Goal: Complete application form: Complete application form

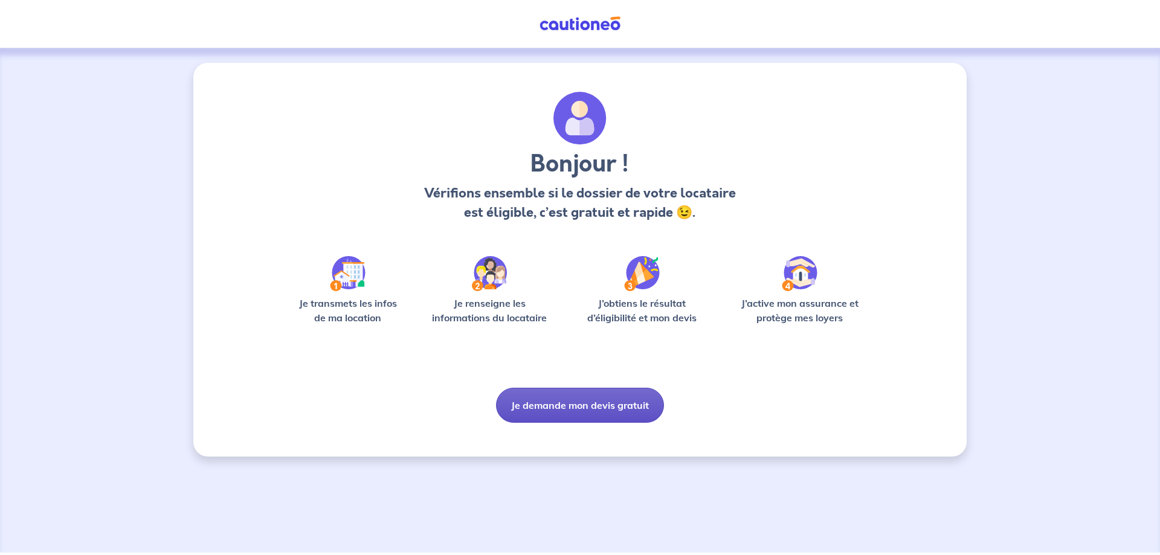
click at [576, 404] on button "Je demande mon devis gratuit" at bounding box center [580, 405] width 168 height 35
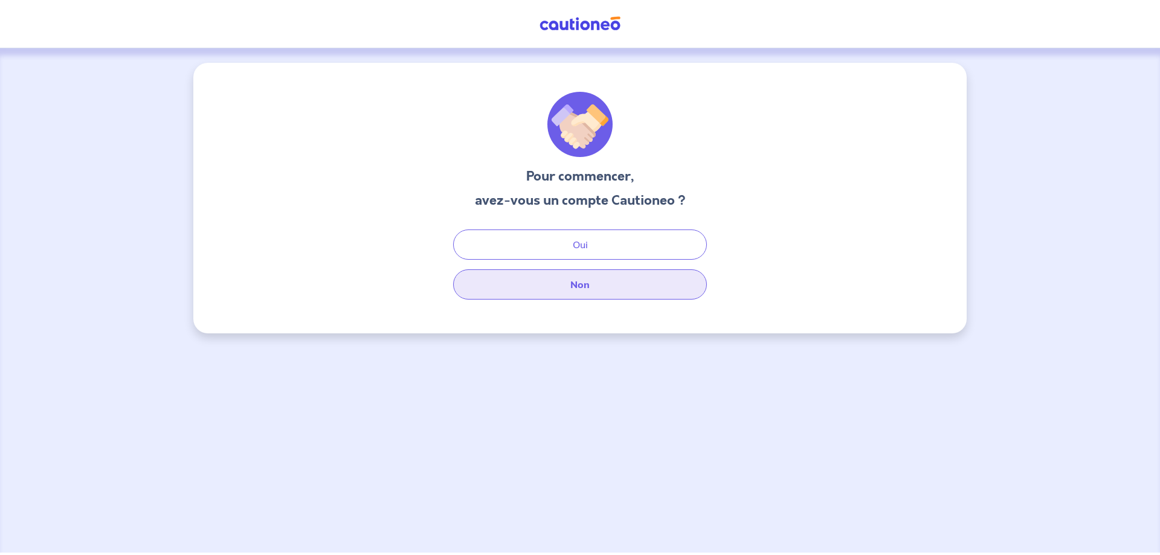
click at [586, 287] on button "Non" at bounding box center [580, 284] width 254 height 30
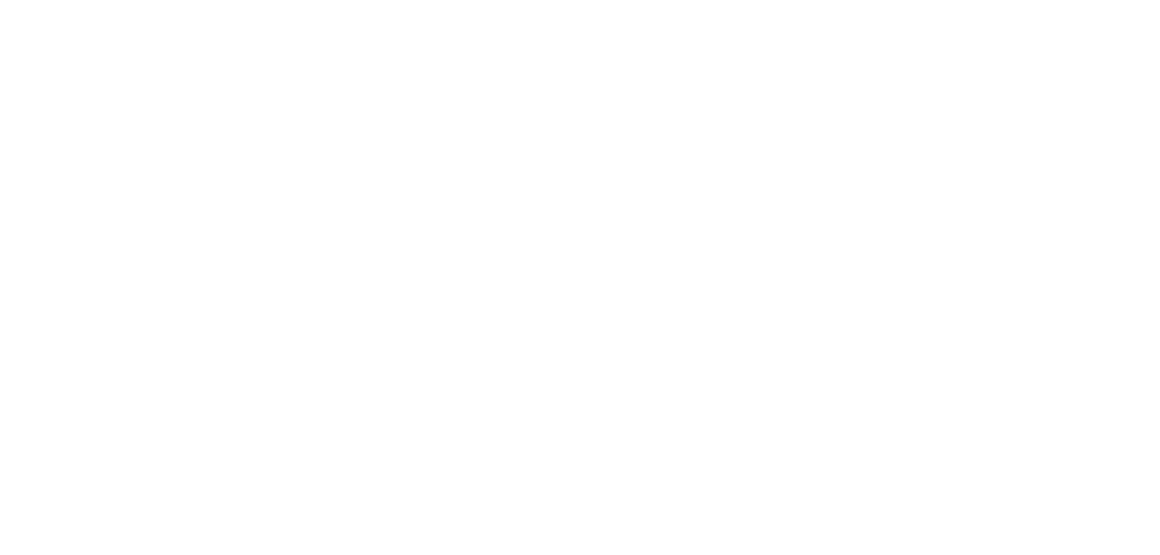
select select "FR"
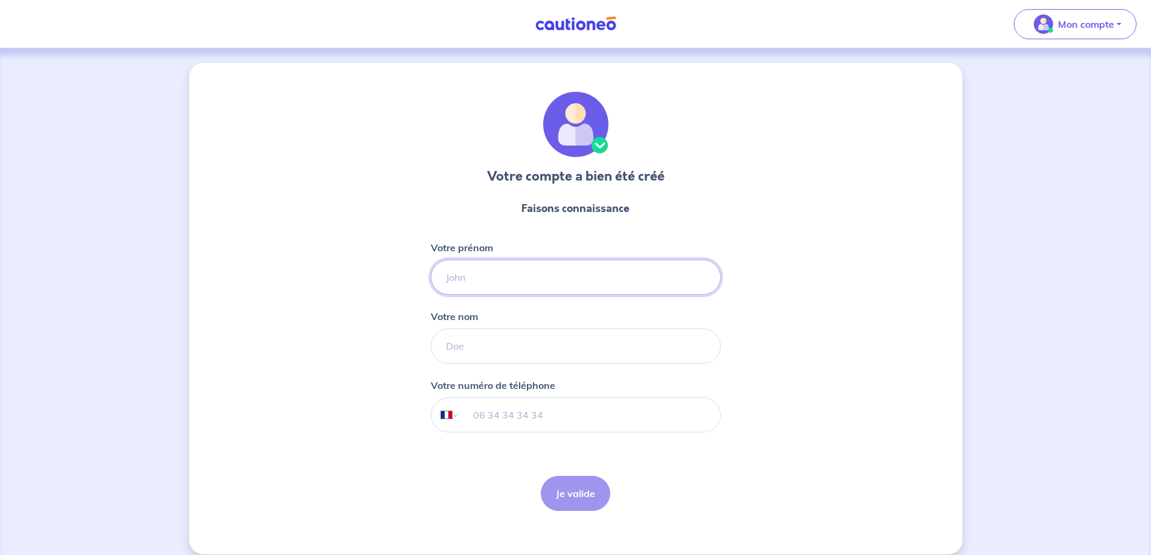
click at [462, 280] on input "Votre prénom" at bounding box center [576, 277] width 290 height 35
type input "FLORENT"
click at [478, 350] on input "Votre nom" at bounding box center [576, 346] width 290 height 35
type input "[GEOGRAPHIC_DATA]"
click at [454, 416] on select "International [GEOGRAPHIC_DATA] [GEOGRAPHIC_DATA] [GEOGRAPHIC_DATA] [GEOGRAPHIC…" at bounding box center [443, 415] width 25 height 34
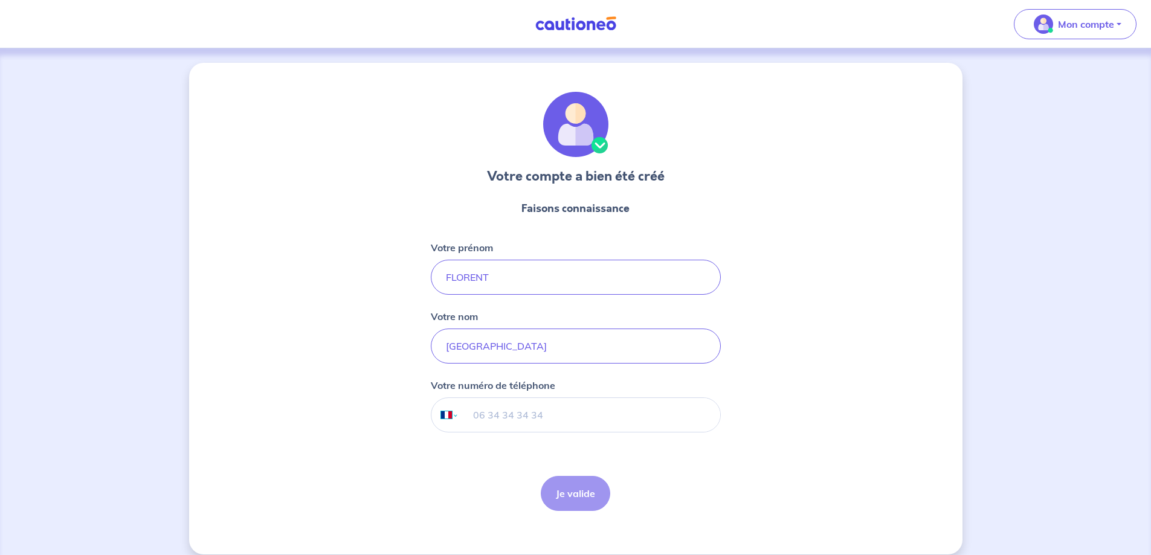
select select "GP"
click at [431, 398] on select "International [GEOGRAPHIC_DATA] [GEOGRAPHIC_DATA] [GEOGRAPHIC_DATA] [GEOGRAPHIC…" at bounding box center [443, 415] width 25 height 34
type input "0"
type input "0690 95 50 51"
click at [571, 491] on button "Je valide" at bounding box center [575, 493] width 69 height 35
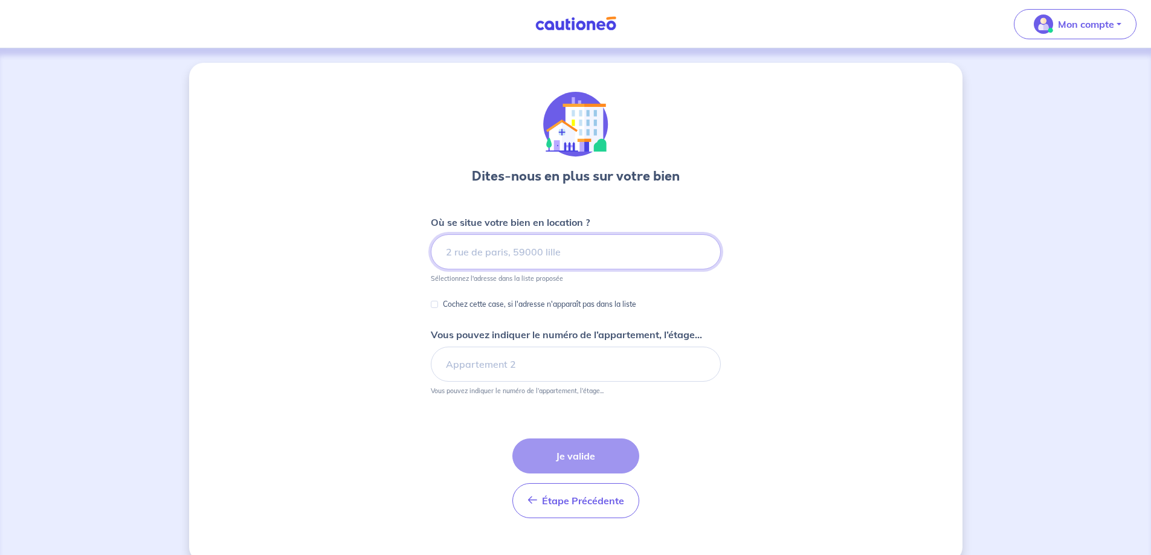
click at [448, 250] on input at bounding box center [576, 251] width 290 height 35
type input "[STREET_ADDRESS][PERSON_NAME]"
click at [578, 292] on form "Où se situe votre bien en location ? [STREET_ADDRESS][PERSON_NAME] Sélectionnez…" at bounding box center [576, 371] width 290 height 313
click at [512, 305] on p "Cochez cette case, si l'adresse n'apparaît pas dans la liste" at bounding box center [539, 304] width 193 height 14
click at [438, 305] on input "Cochez cette case, si l'adresse n'apparaît pas dans la liste" at bounding box center [434, 304] width 7 height 7
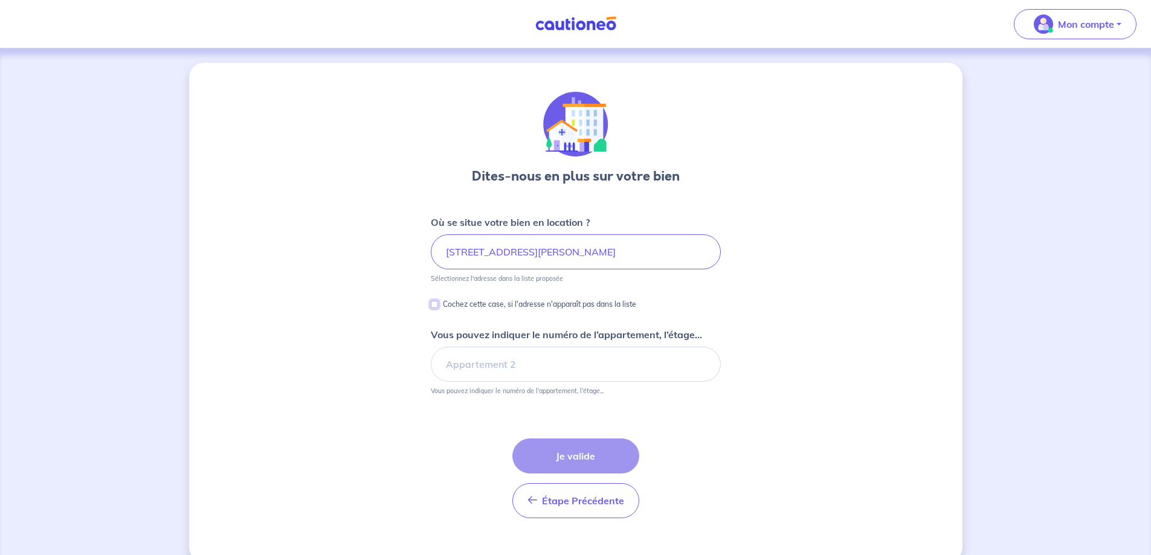
checkbox input "true"
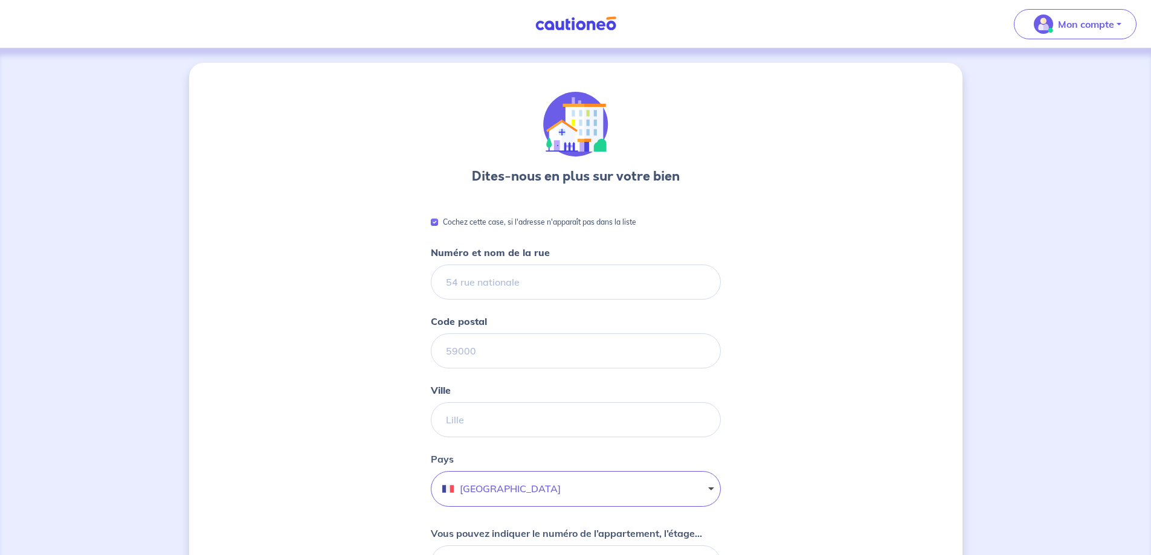
click at [512, 305] on form "Cochez cette case, si l'adresse n'apparaît pas dans la liste Numéro et nom de l…" at bounding box center [576, 471] width 290 height 512
click at [452, 281] on input "Numéro et nom de la rue" at bounding box center [576, 282] width 290 height 35
type input "[STREET_ADDRESS][PERSON_NAME]"
click at [458, 362] on input "Code postal" at bounding box center [576, 350] width 290 height 35
type input "97139"
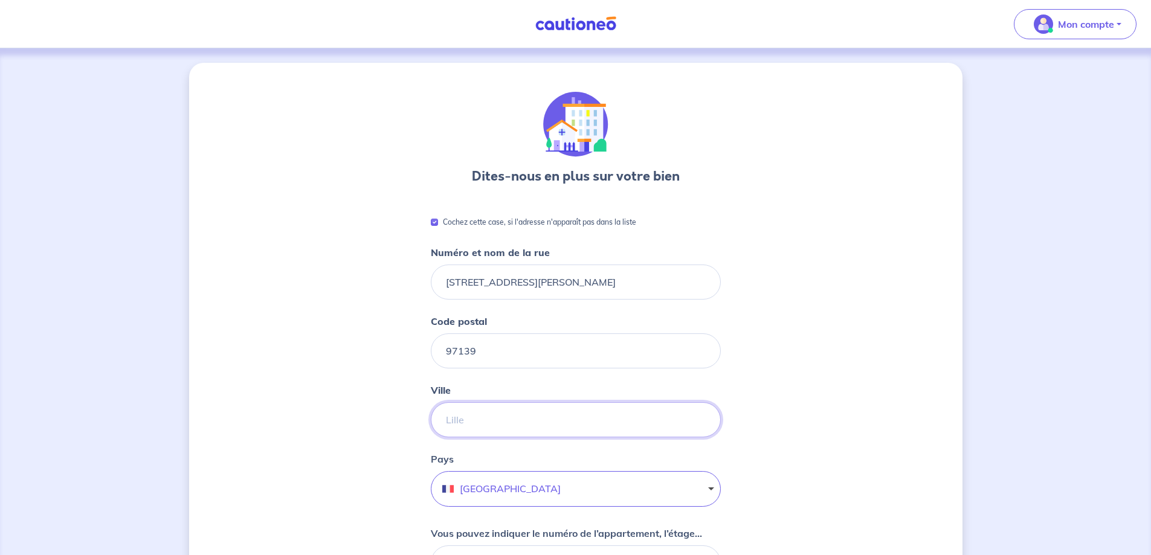
click at [494, 420] on input "Ville" at bounding box center [576, 419] width 290 height 35
type input "LES ABYMES"
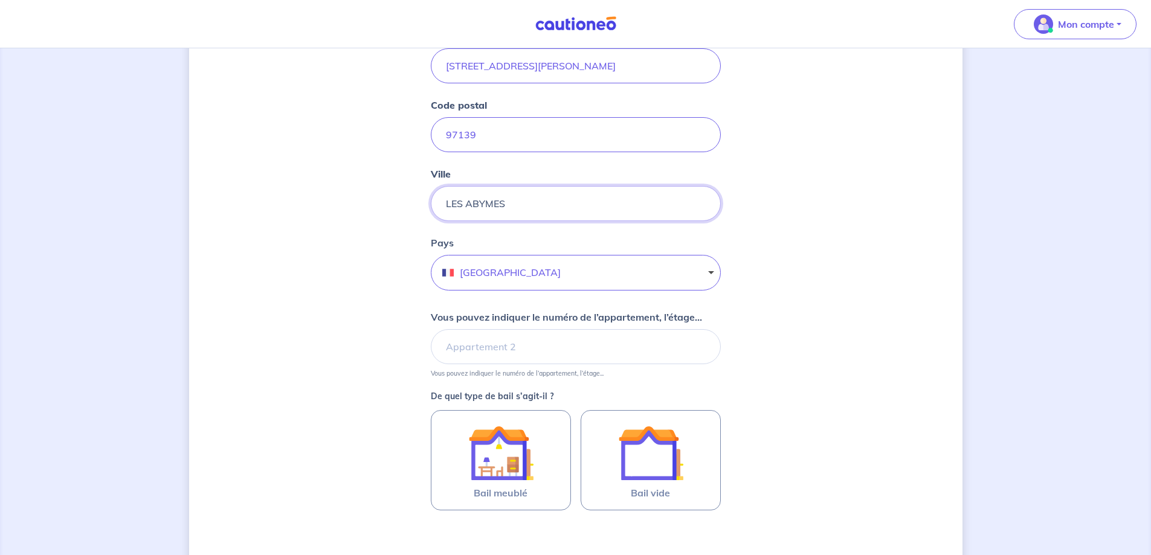
scroll to position [218, 0]
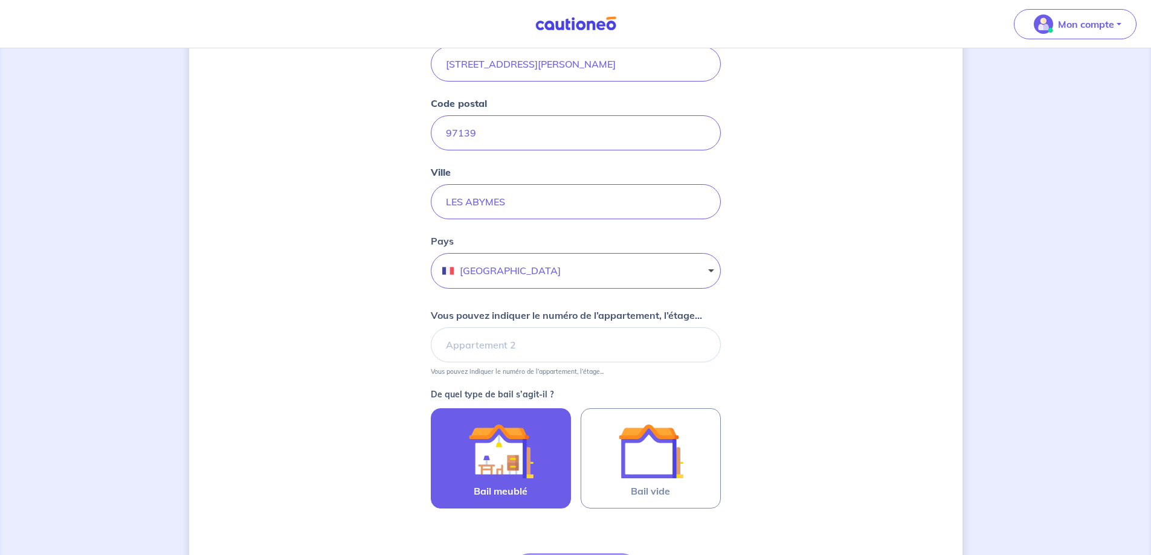
click at [473, 454] on img at bounding box center [500, 451] width 65 height 65
click at [0, 0] on input "Bail meublé" at bounding box center [0, 0] width 0 height 0
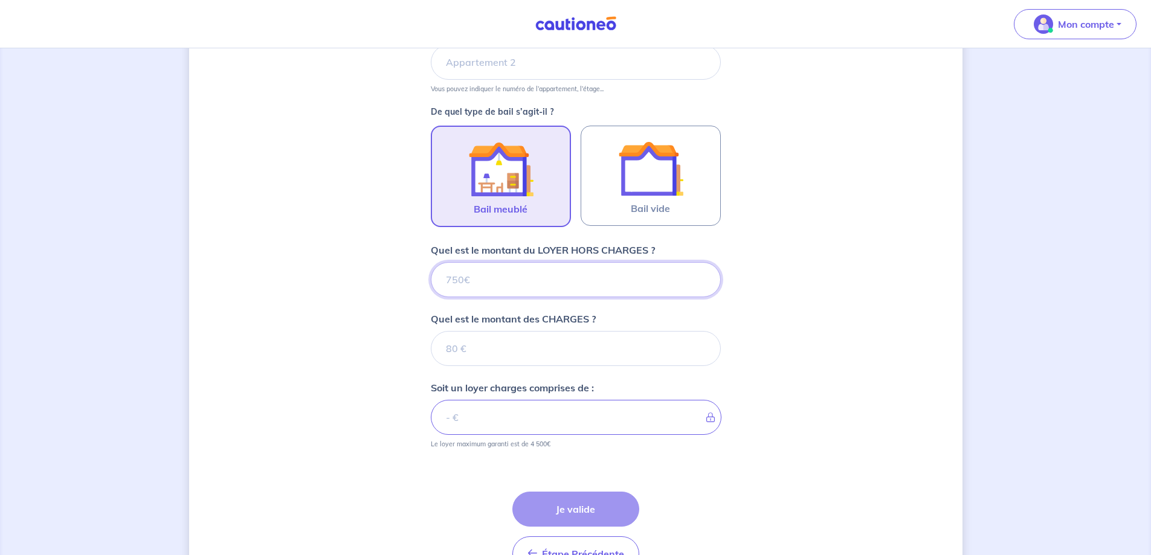
scroll to position [503, 0]
type input "7"
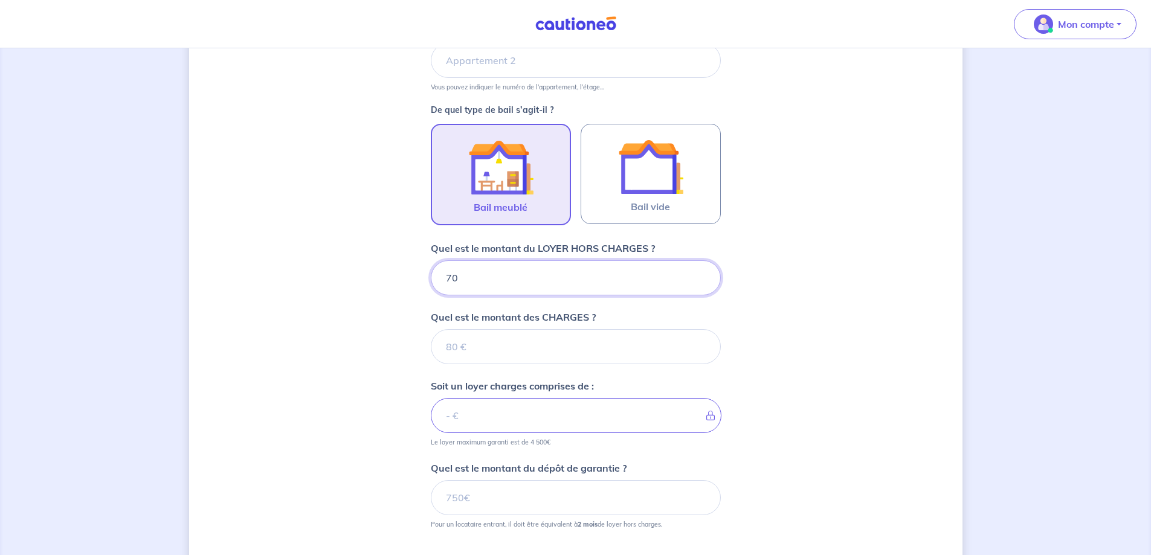
type input "700"
click at [498, 346] on input "Quel est le montant des CHARGES ?" at bounding box center [576, 346] width 290 height 35
type input "0"
click at [701, 350] on input "0" at bounding box center [576, 346] width 290 height 35
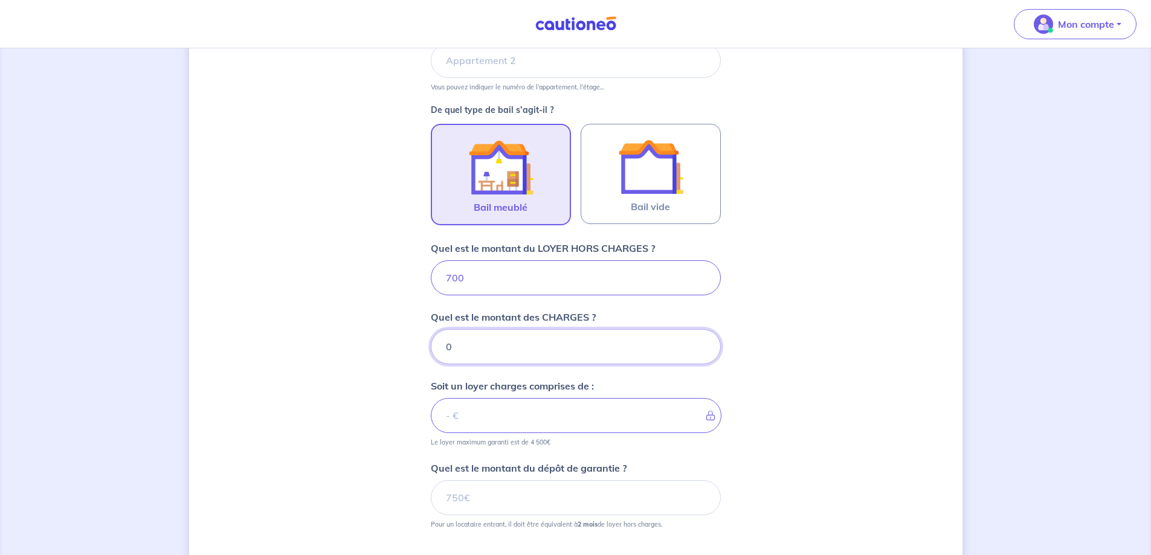
type input "700"
type input "0.01"
click at [701, 340] on input "0.01" at bounding box center [576, 346] width 290 height 35
type input "700.01"
click at [489, 341] on input "0.01" at bounding box center [576, 346] width 290 height 35
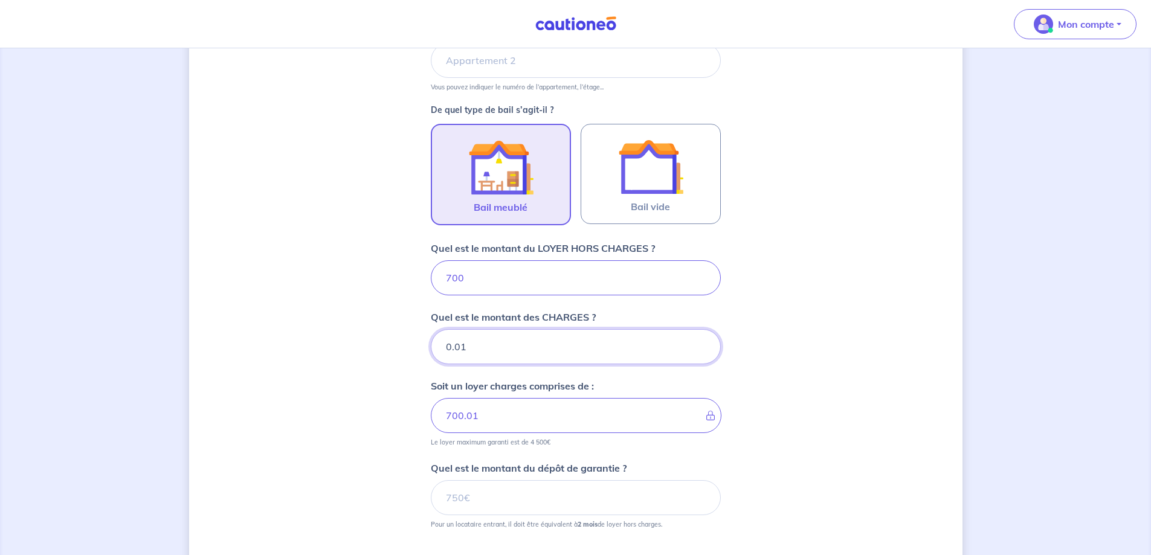
click at [490, 349] on input "0.01" at bounding box center [576, 346] width 290 height 35
type input "0"
type input "700"
type input "70"
type input "770"
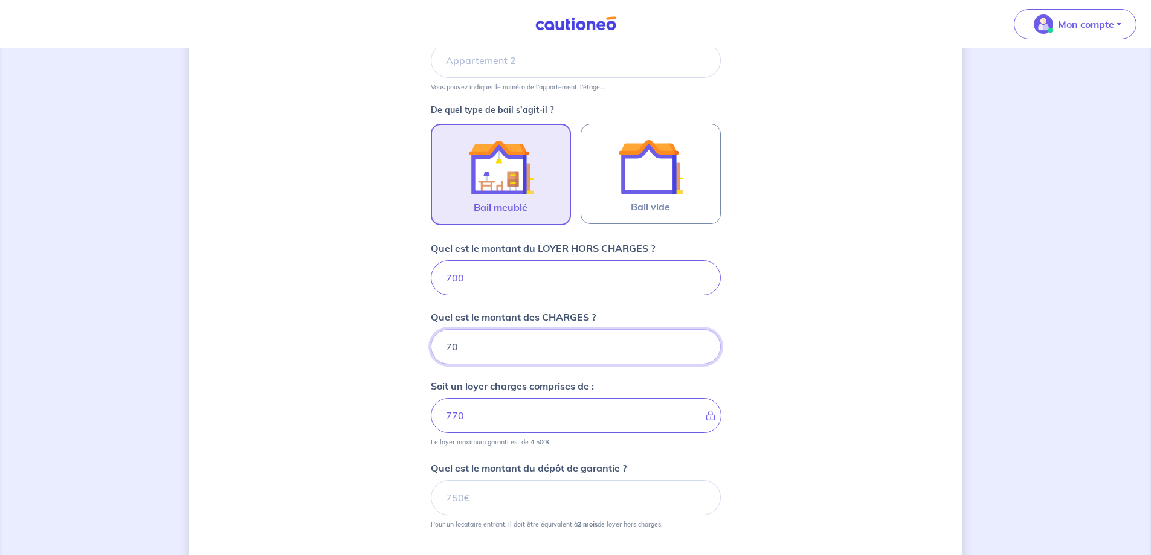
type input "7"
type input "700"
type input "2"
type input "702"
type input "3"
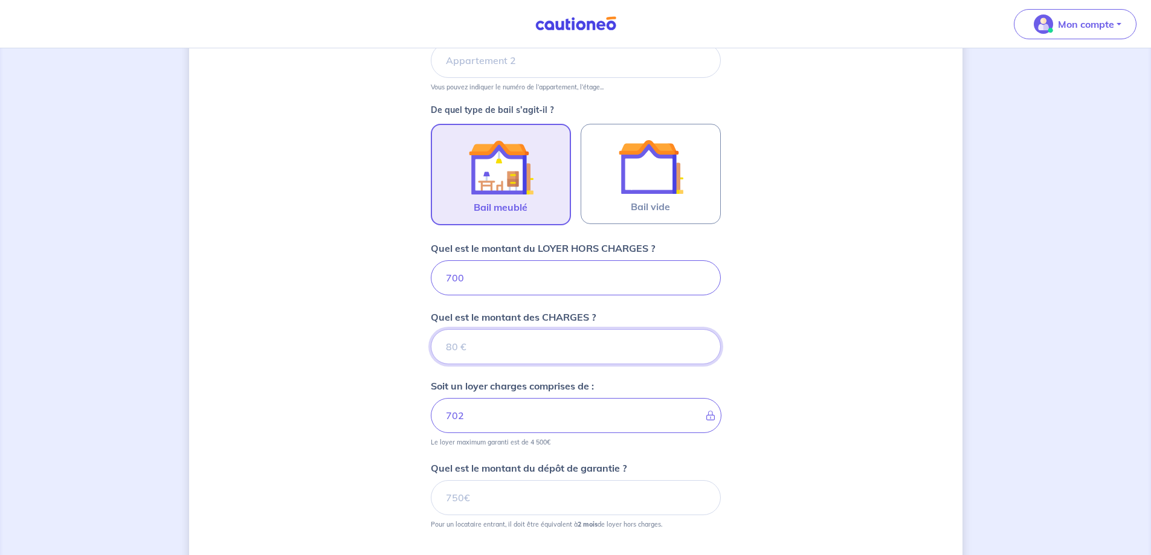
type input "700"
type input "30"
type input "730"
type input "30"
click at [461, 498] on input "Quel est le montant du dépôt de garantie ?" at bounding box center [576, 497] width 290 height 35
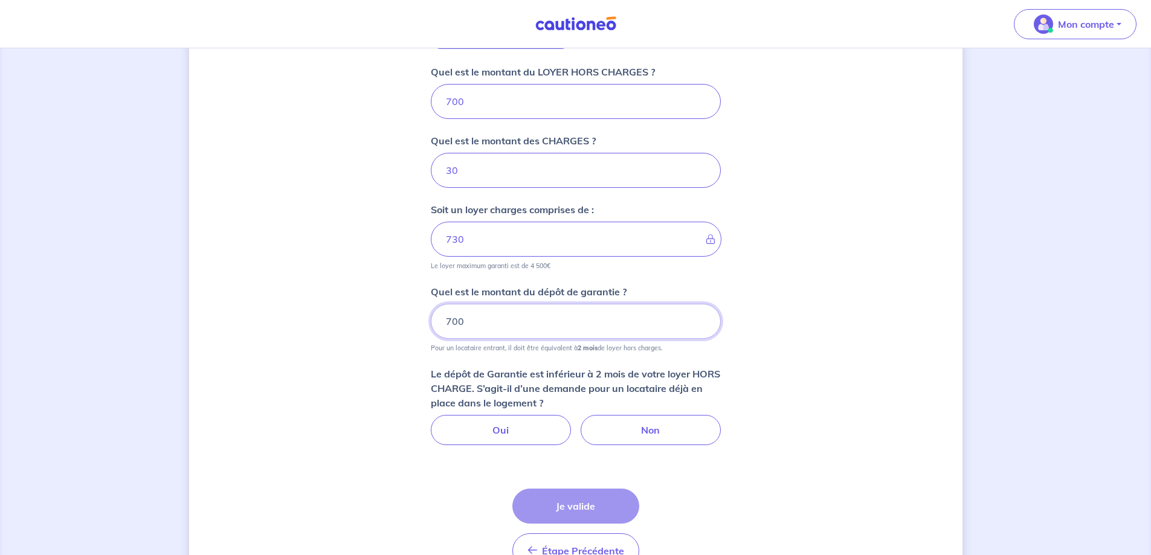
scroll to position [701, 0]
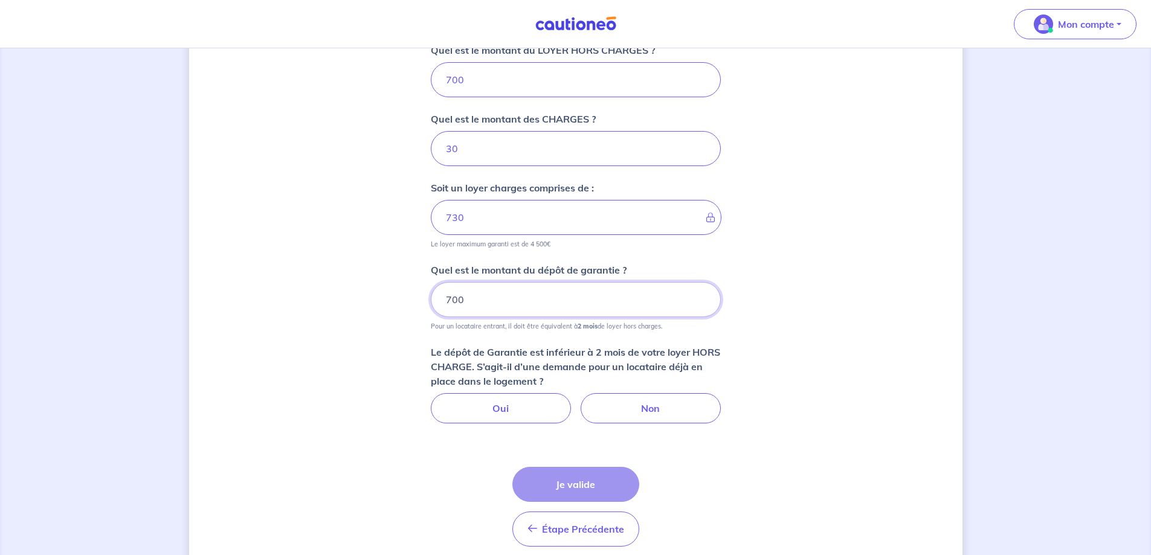
click at [451, 300] on input "700" at bounding box center [576, 299] width 290 height 35
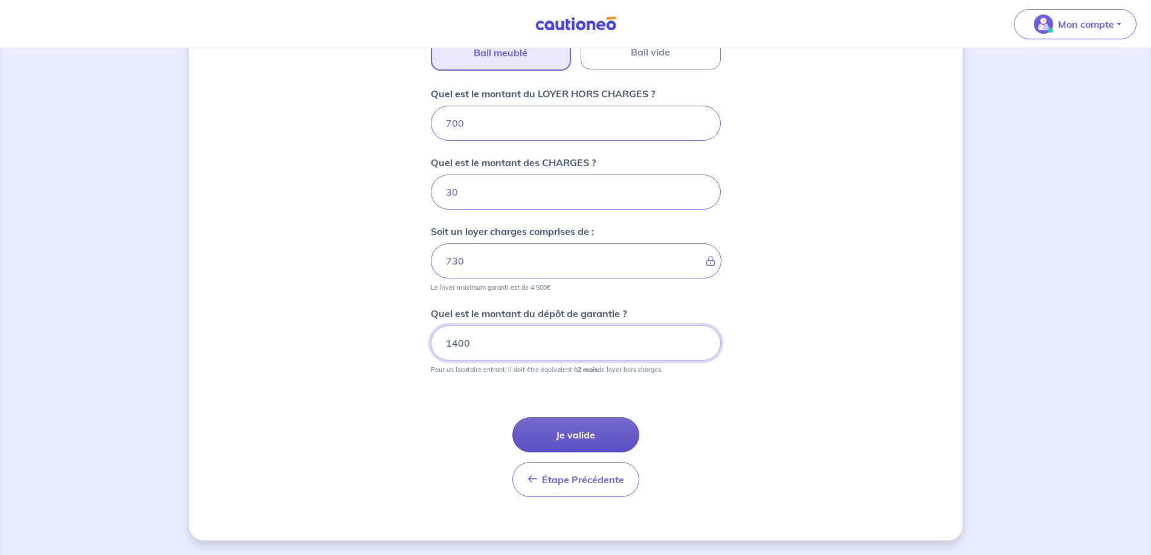
type input "1400"
click at [597, 434] on button "Je valide" at bounding box center [575, 434] width 127 height 35
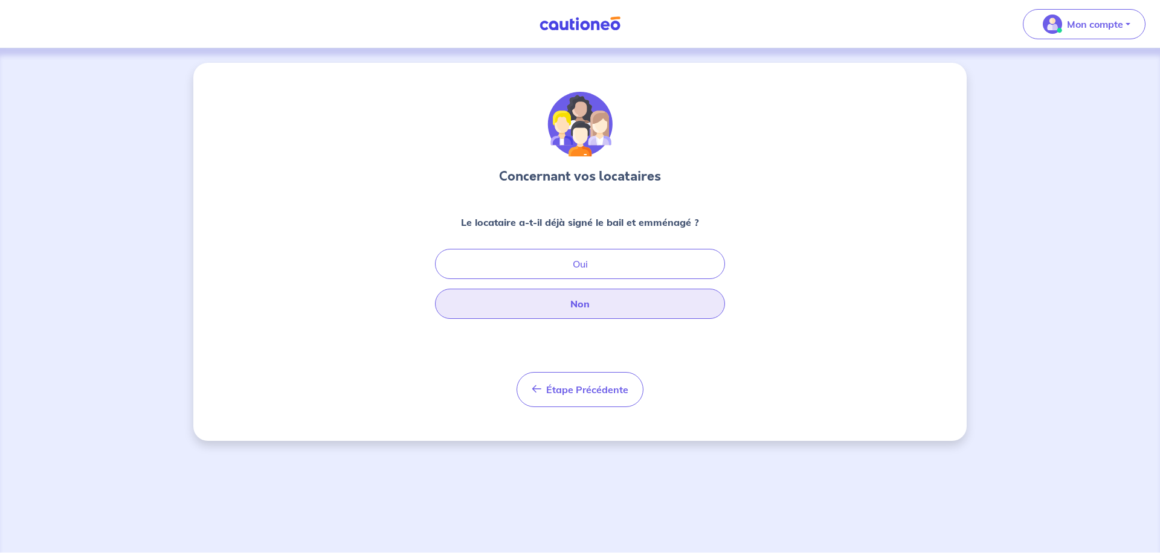
click at [605, 303] on button "Non" at bounding box center [580, 304] width 290 height 30
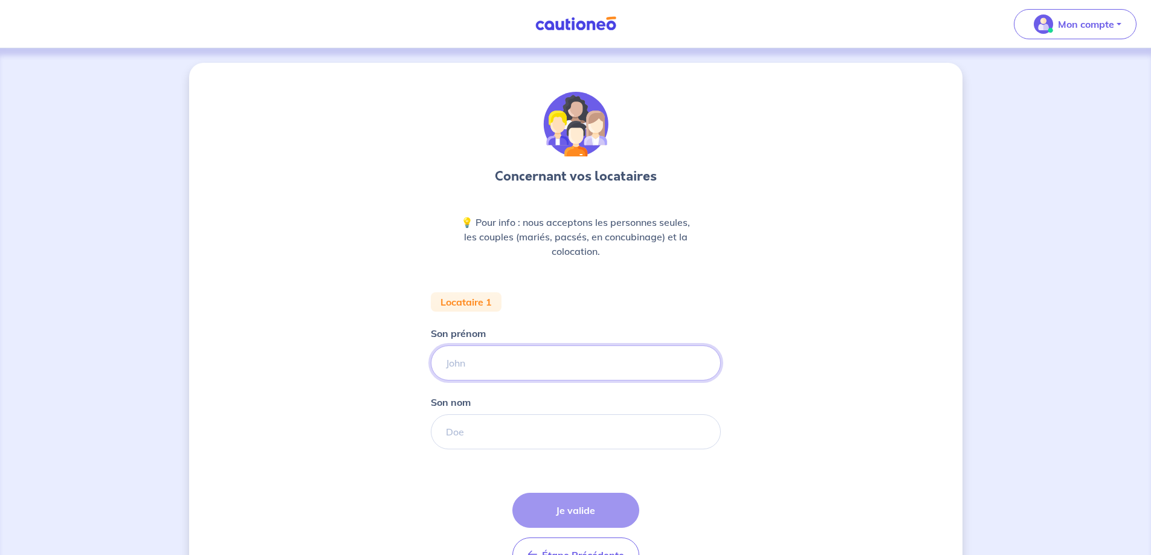
click at [486, 367] on input "Son prénom" at bounding box center [576, 363] width 290 height 35
click at [773, 388] on div "Concernant vos locataires 💡 Pour info : nous acceptons les personnes seules, le…" at bounding box center [575, 339] width 773 height 553
click at [477, 367] on input "Son prénom" at bounding box center [576, 363] width 290 height 35
type input "[PERSON_NAME]"
click at [455, 435] on input "Son nom" at bounding box center [576, 431] width 290 height 35
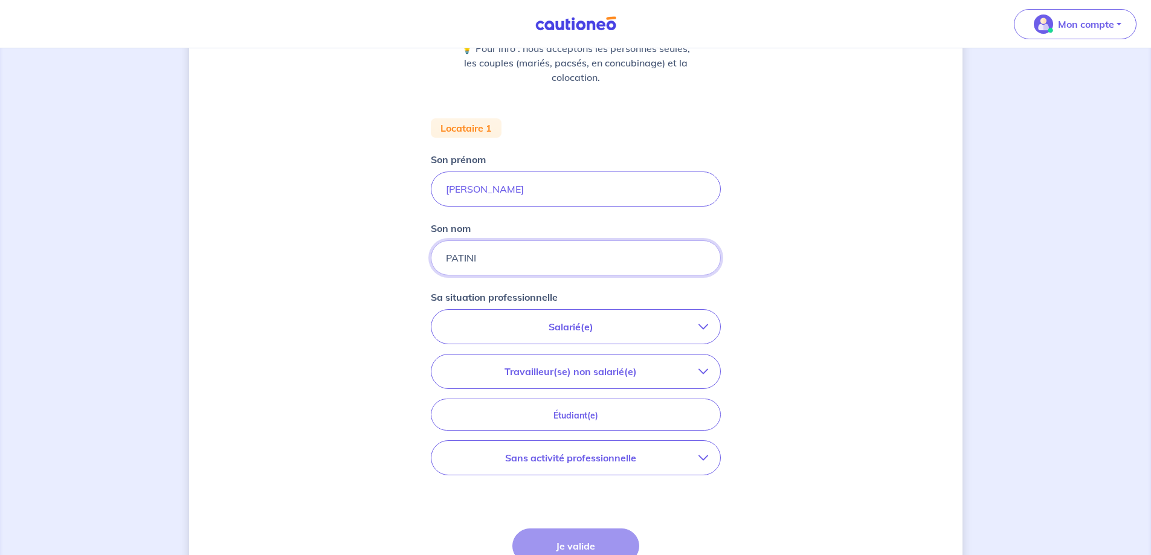
scroll to position [181, 0]
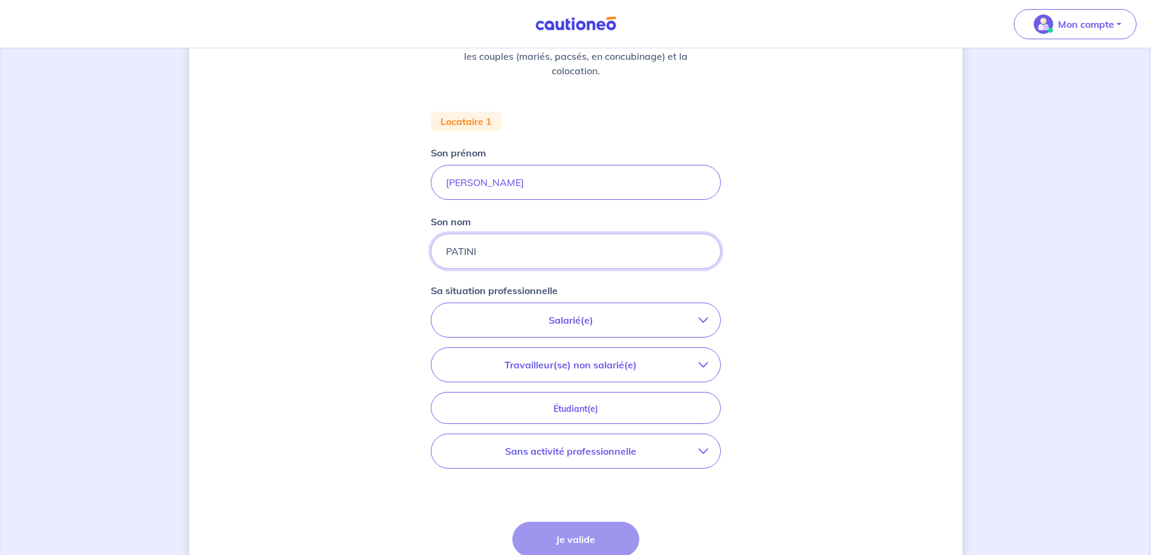
type input "PATINI"
click at [704, 448] on icon "button" at bounding box center [703, 451] width 10 height 10
click at [455, 484] on input "Retraité(e)" at bounding box center [456, 486] width 10 height 10
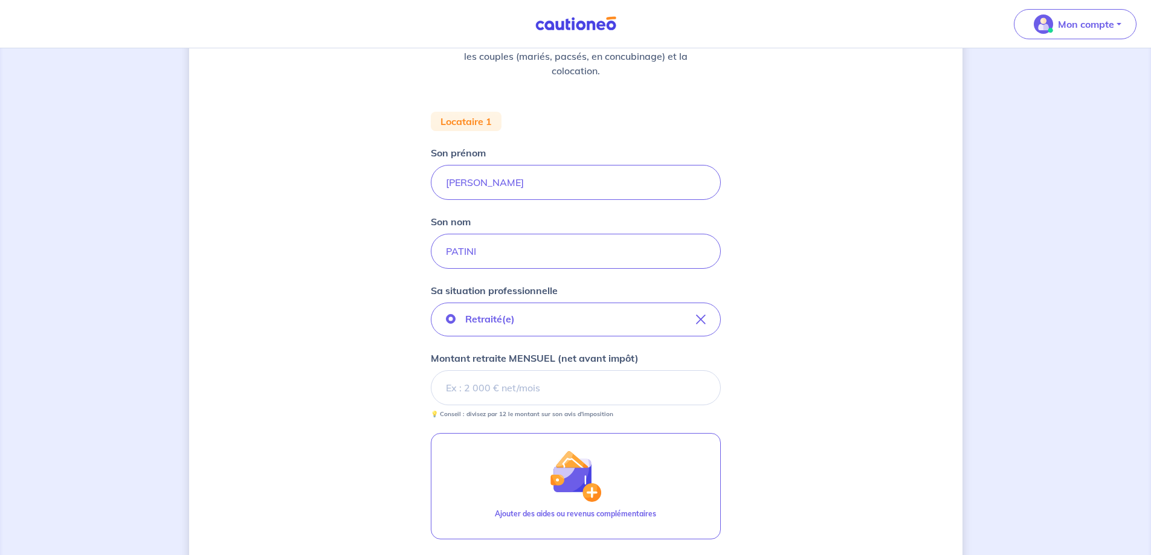
click at [449, 388] on input "Montant retraite MENSUEL (net avant impôt)" at bounding box center [576, 387] width 290 height 35
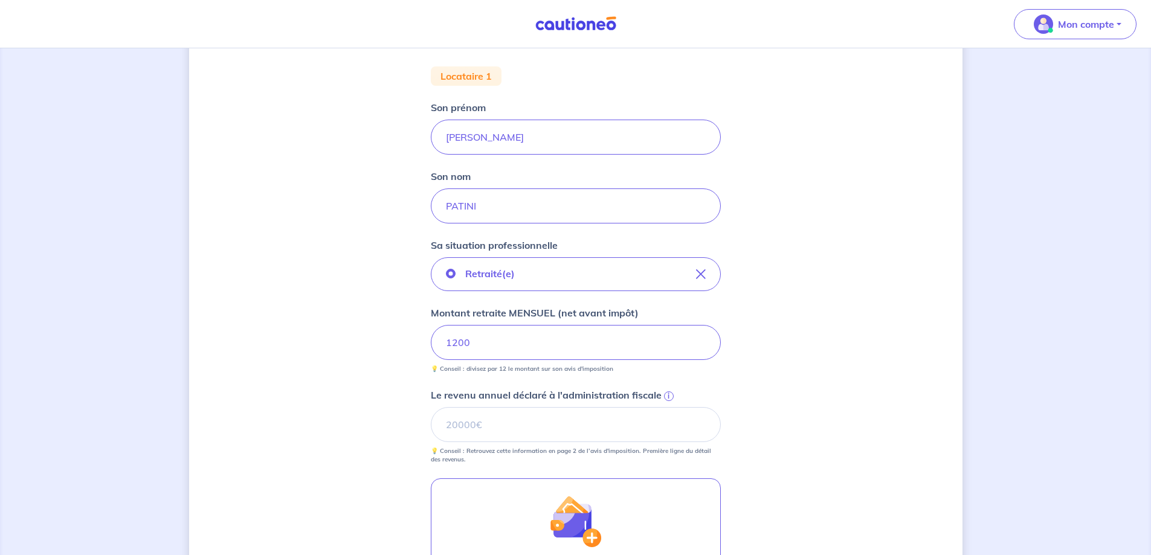
scroll to position [303, 0]
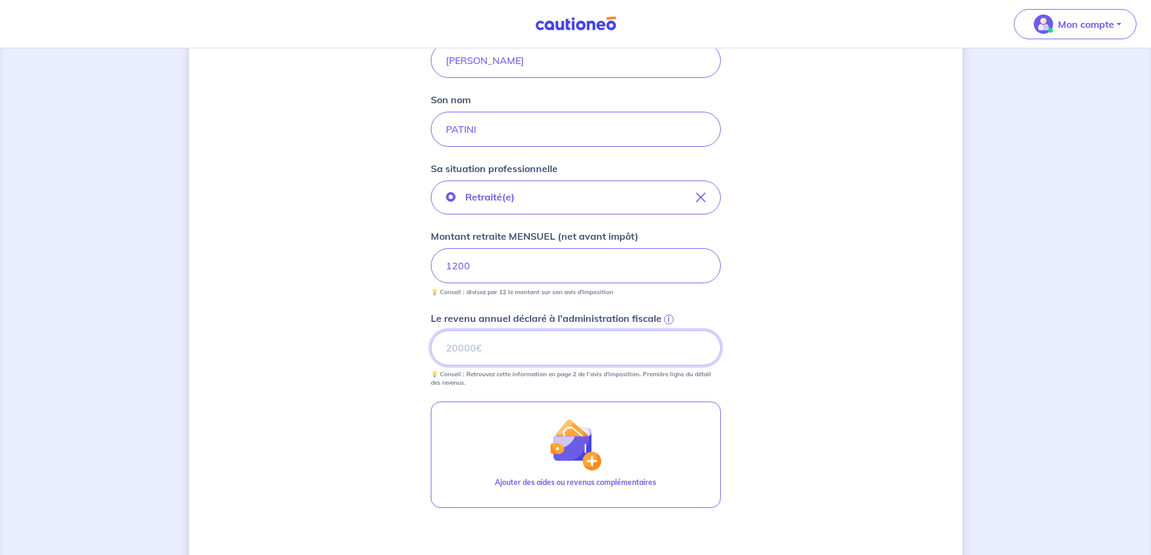
click at [445, 350] on input "Le revenu annuel déclaré à l'administration fiscale i" at bounding box center [576, 347] width 290 height 35
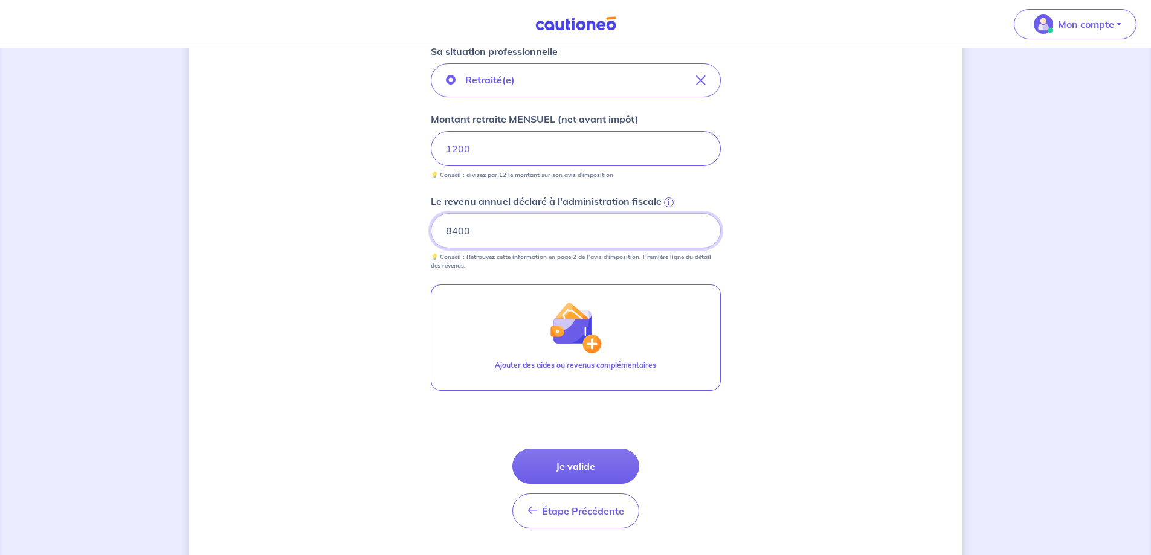
scroll to position [421, 0]
type input "8400"
click at [570, 469] on button "Je valide" at bounding box center [575, 465] width 127 height 35
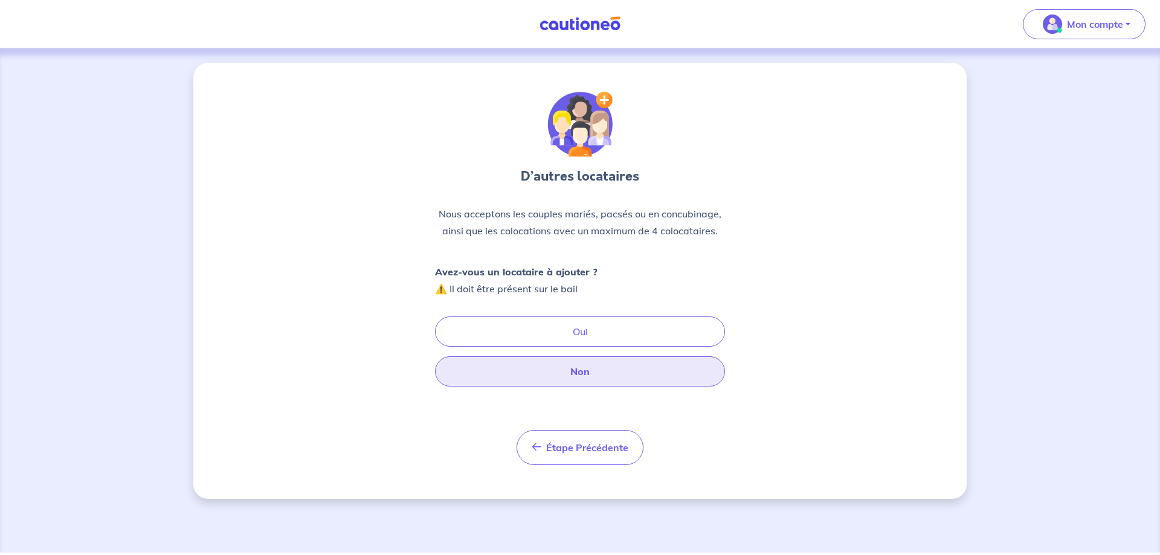
click at [585, 371] on button "Non" at bounding box center [580, 371] width 290 height 30
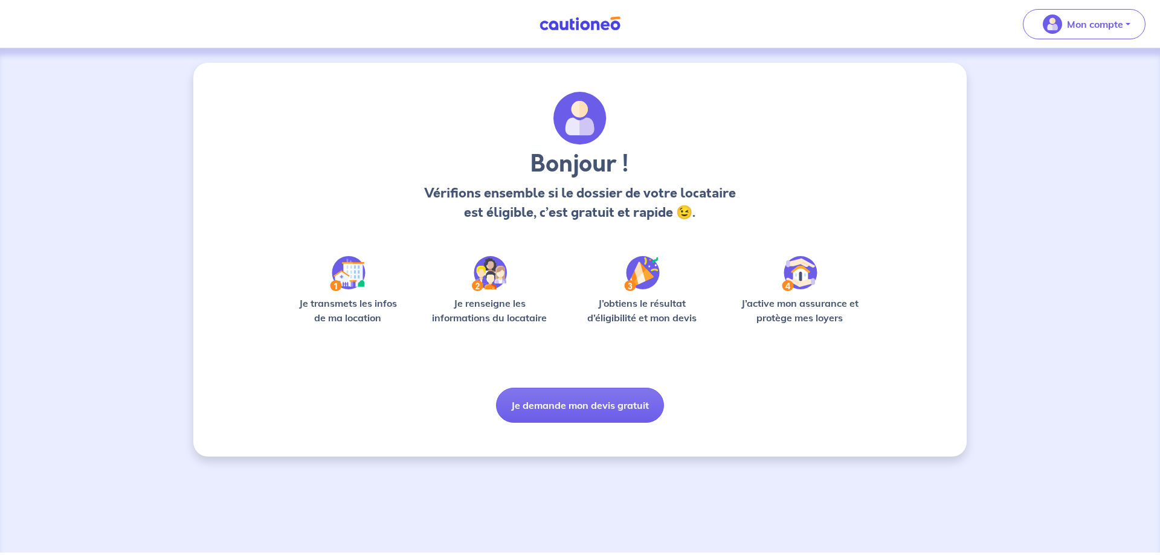
click at [350, 275] on img at bounding box center [348, 273] width 36 height 35
click at [577, 411] on button "Je demande mon devis gratuit" at bounding box center [580, 405] width 168 height 35
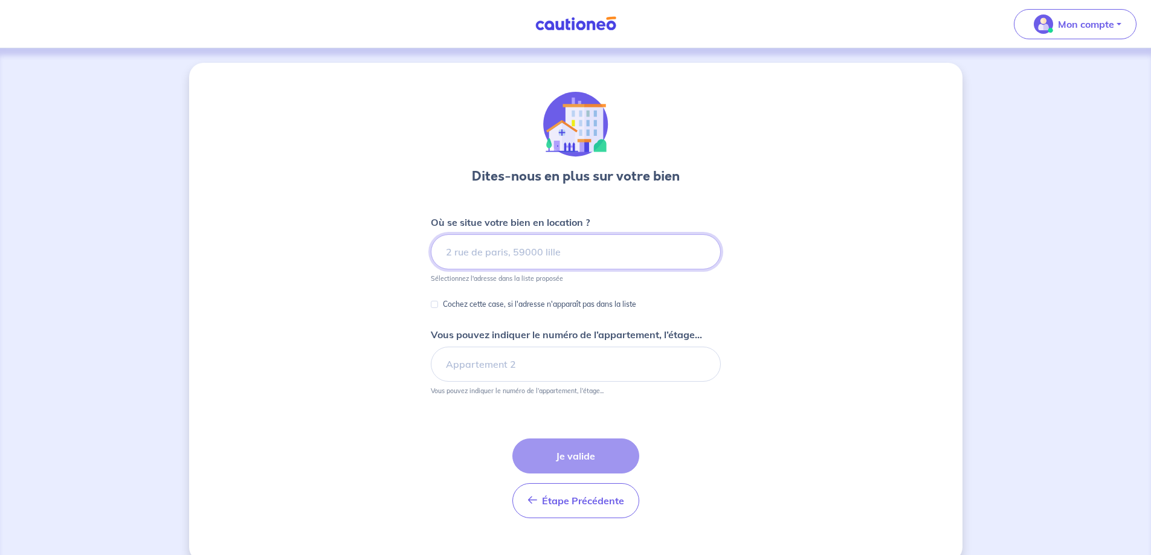
click at [507, 247] on input at bounding box center [576, 251] width 290 height 35
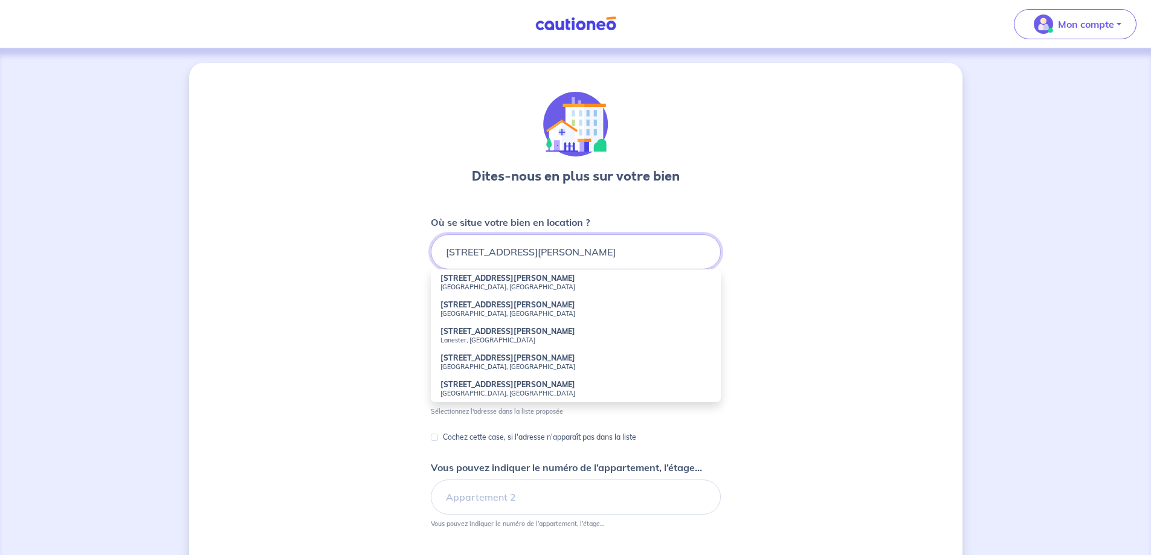
click at [616, 268] on input "46 rue auguste matou Guadeloupe" at bounding box center [576, 251] width 290 height 35
type input "46 rue auguste matou Guadeloupe"
click at [487, 436] on p "Cochez cette case, si l'adresse n'apparaît pas dans la liste" at bounding box center [539, 437] width 193 height 14
click at [438, 436] on input "Cochez cette case, si l'adresse n'apparaît pas dans la liste" at bounding box center [434, 437] width 7 height 7
checkbox input "true"
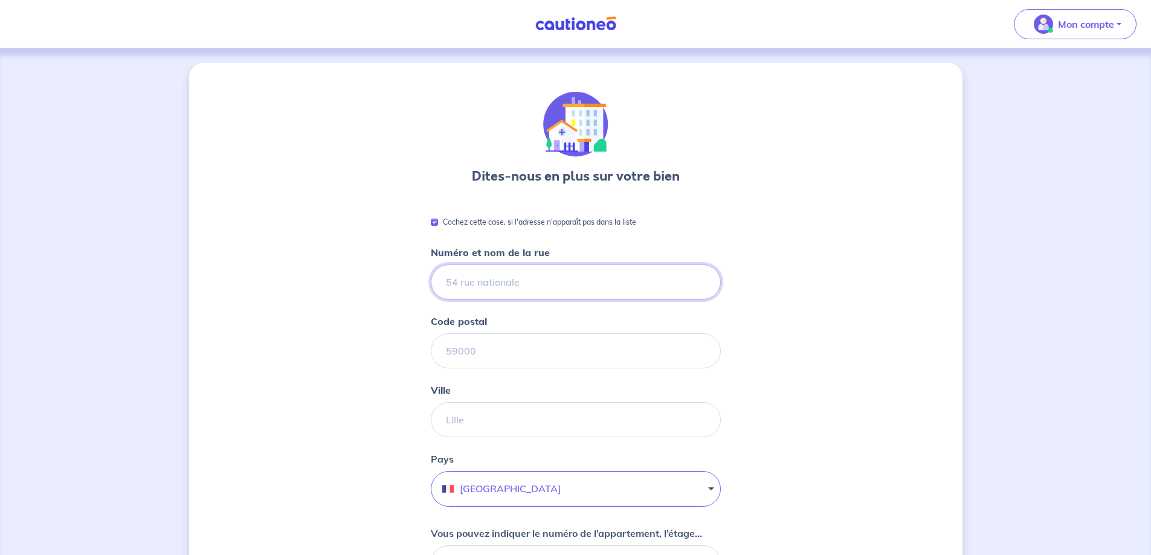
click at [478, 280] on input "Numéro et nom de la rue" at bounding box center [576, 282] width 290 height 35
type input "46 Rue Auguste Matou, ZAC de Boisripeaux"
click at [483, 359] on input "Code postal" at bounding box center [576, 350] width 290 height 35
type input "97139"
click at [478, 415] on input "Ville" at bounding box center [576, 419] width 290 height 35
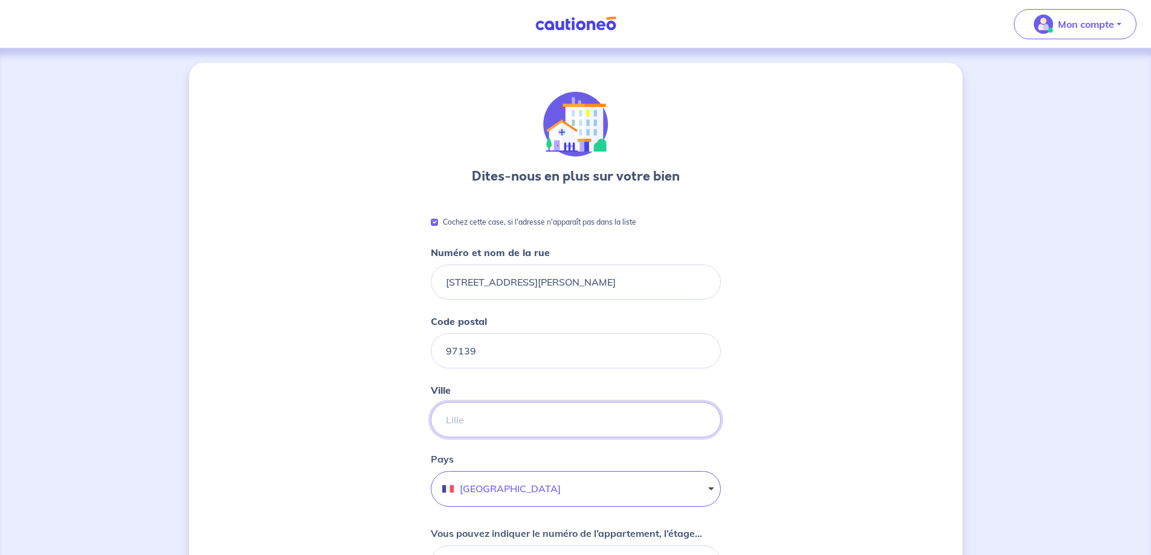
type input "LES ABYMES"
click at [512, 489] on button "[GEOGRAPHIC_DATA]" at bounding box center [576, 489] width 290 height 36
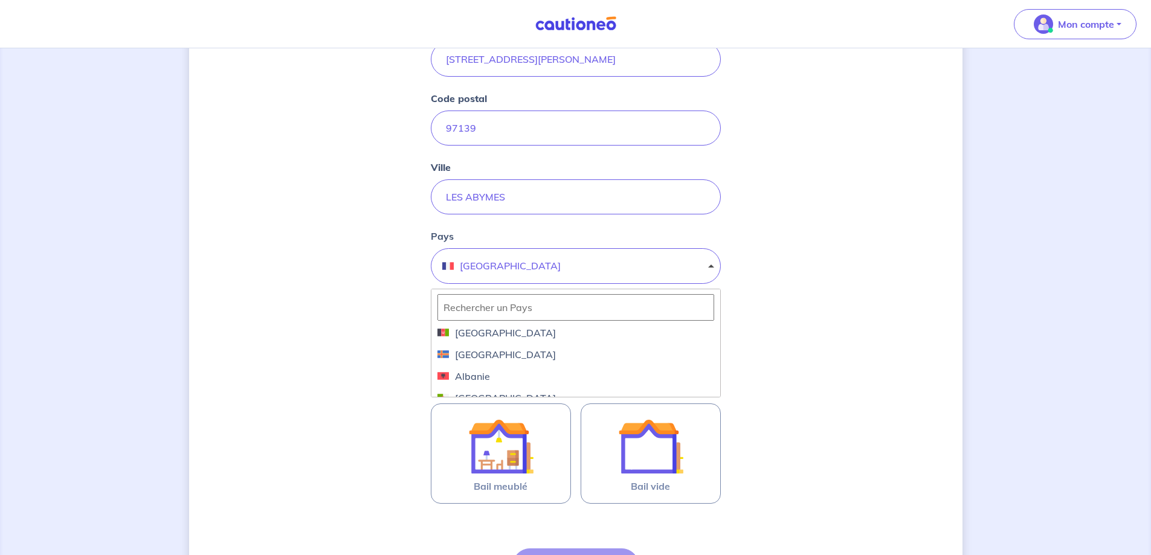
scroll to position [258, 0]
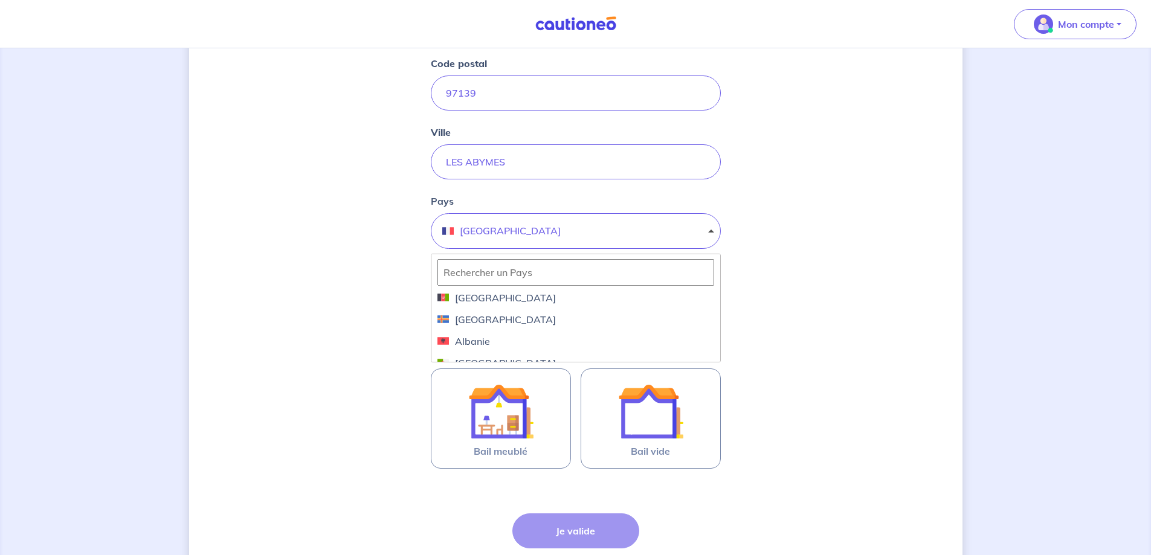
click at [558, 275] on input "text" at bounding box center [575, 272] width 277 height 27
click at [597, 220] on button "[GEOGRAPHIC_DATA]" at bounding box center [576, 231] width 290 height 36
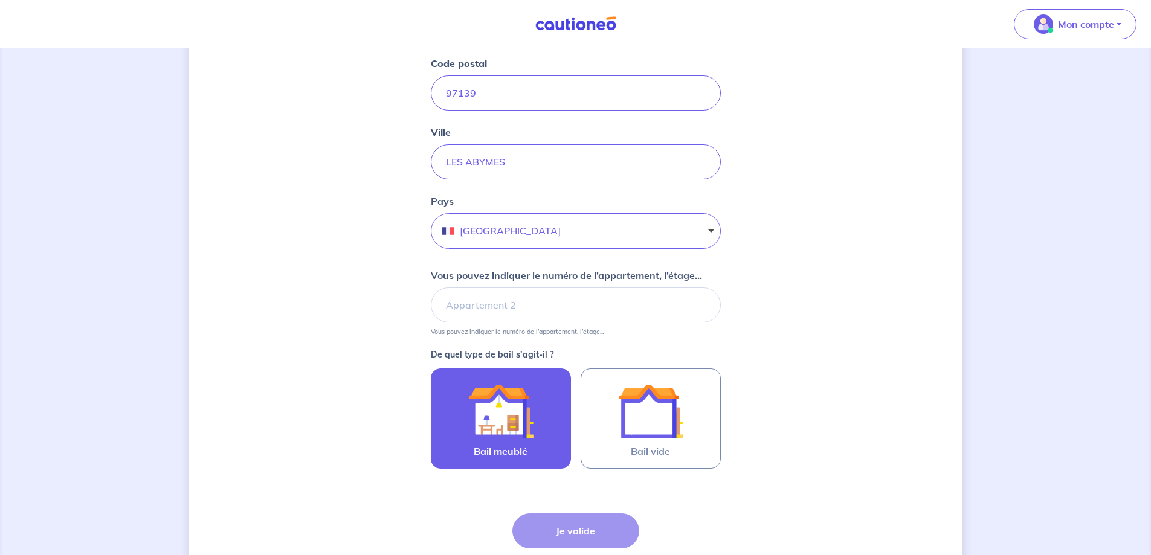
click at [515, 429] on img at bounding box center [500, 411] width 65 height 65
click at [0, 0] on input "Bail meublé" at bounding box center [0, 0] width 0 height 0
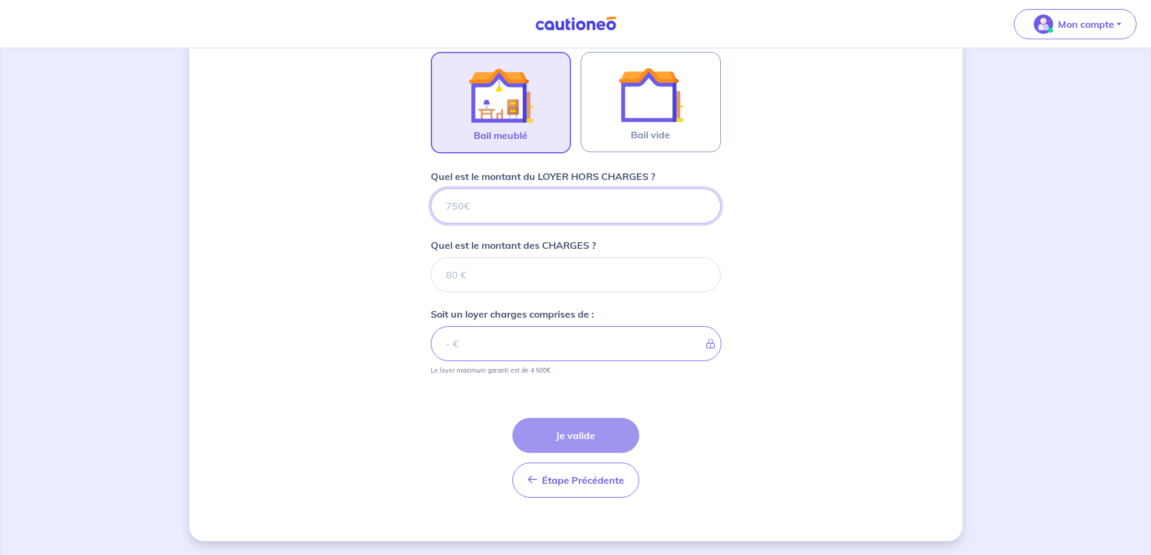
scroll to position [575, 0]
